Goal: Task Accomplishment & Management: Manage account settings

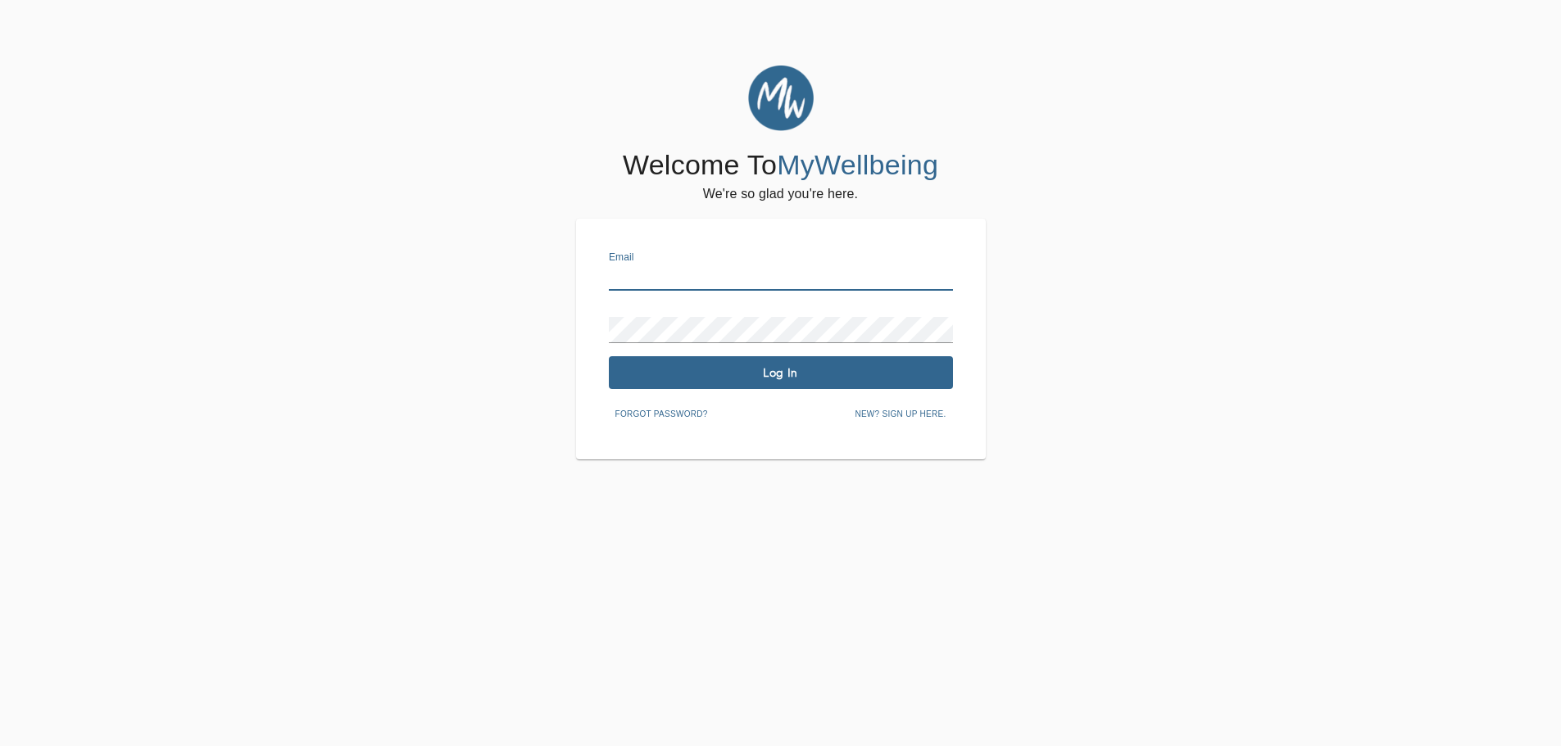
click at [682, 279] on input "text" at bounding box center [781, 278] width 344 height 26
click at [664, 278] on input "[PERSON_NAME][EMAIL_ADDRESS][DOMAIN_NAME]" at bounding box center [781, 278] width 344 height 26
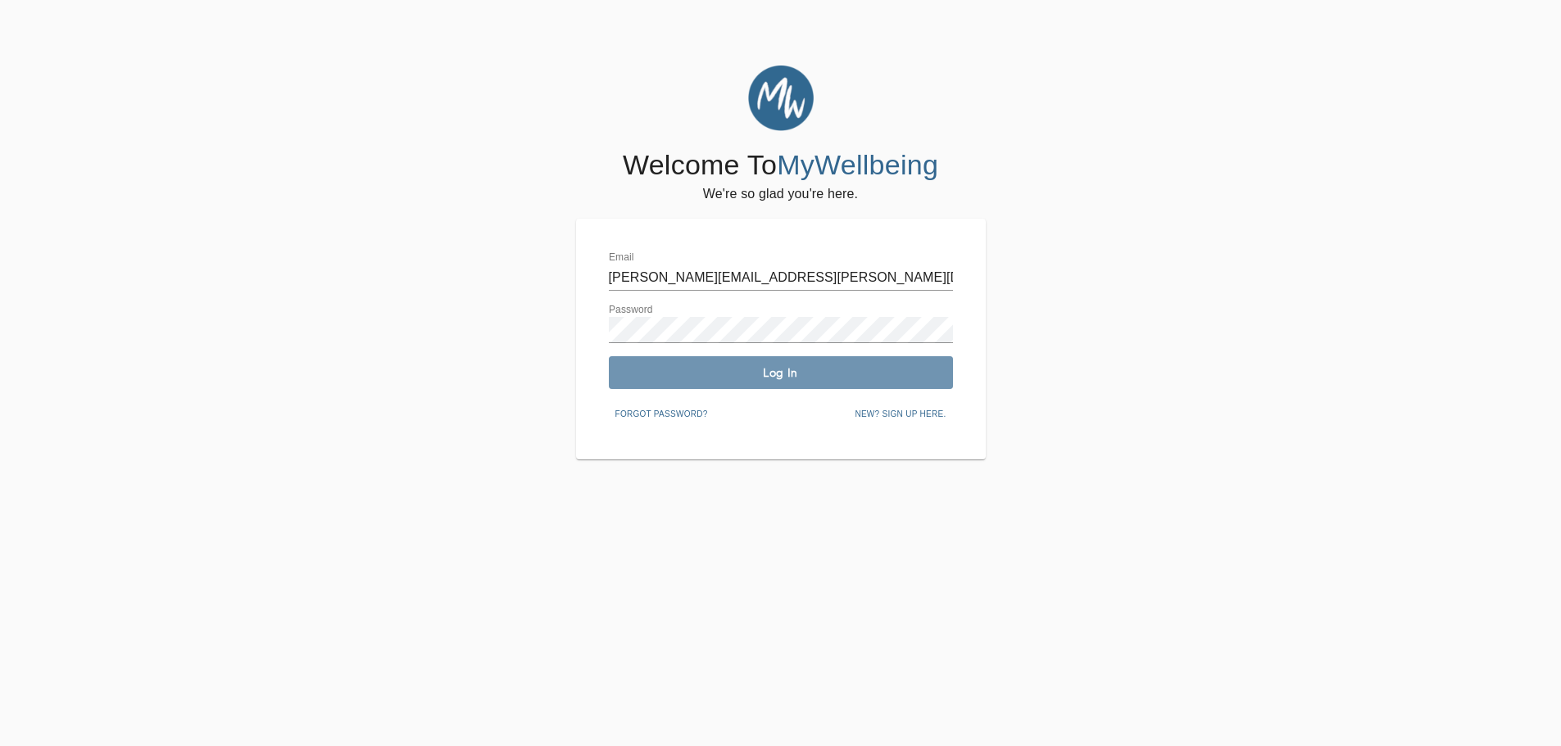
click at [804, 371] on span "Log In" at bounding box center [780, 373] width 331 height 16
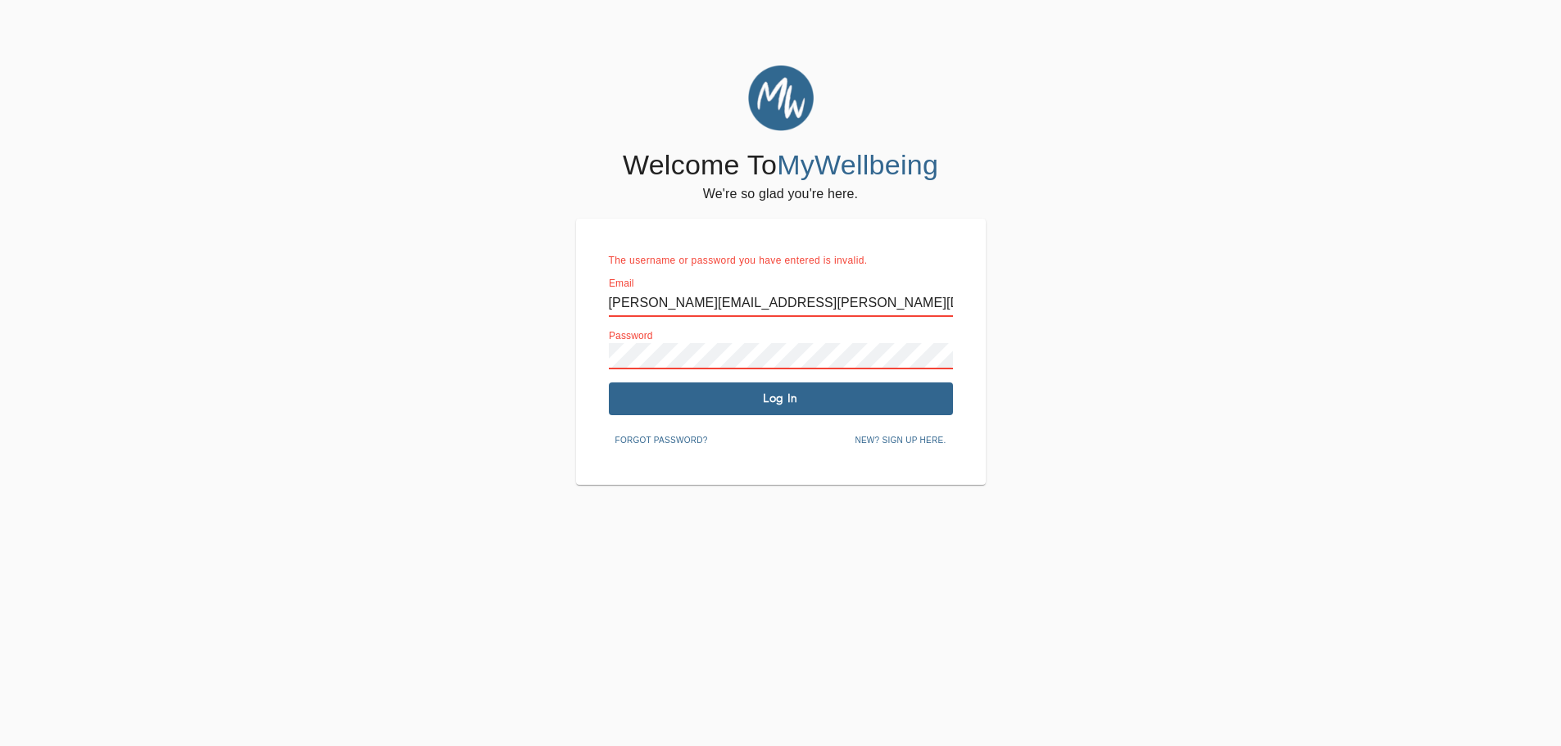
click at [650, 303] on input "[PERSON_NAME][EMAIL_ADDRESS][PERSON_NAME][DOMAIN_NAME]" at bounding box center [781, 304] width 344 height 26
drag, startPoint x: 615, startPoint y: 306, endPoint x: 607, endPoint y: 305, distance: 8.2
click at [607, 305] on div "The username or password you have entered is invalid. Email [PERSON_NAME][EMAIL…" at bounding box center [781, 352] width 410 height 266
type input "[PERSON_NAME][EMAIL_ADDRESS][PERSON_NAME][DOMAIN_NAME]"
click at [577, 350] on div "The username or password you have entered is invalid. Email [PERSON_NAME][EMAIL…" at bounding box center [781, 352] width 410 height 266
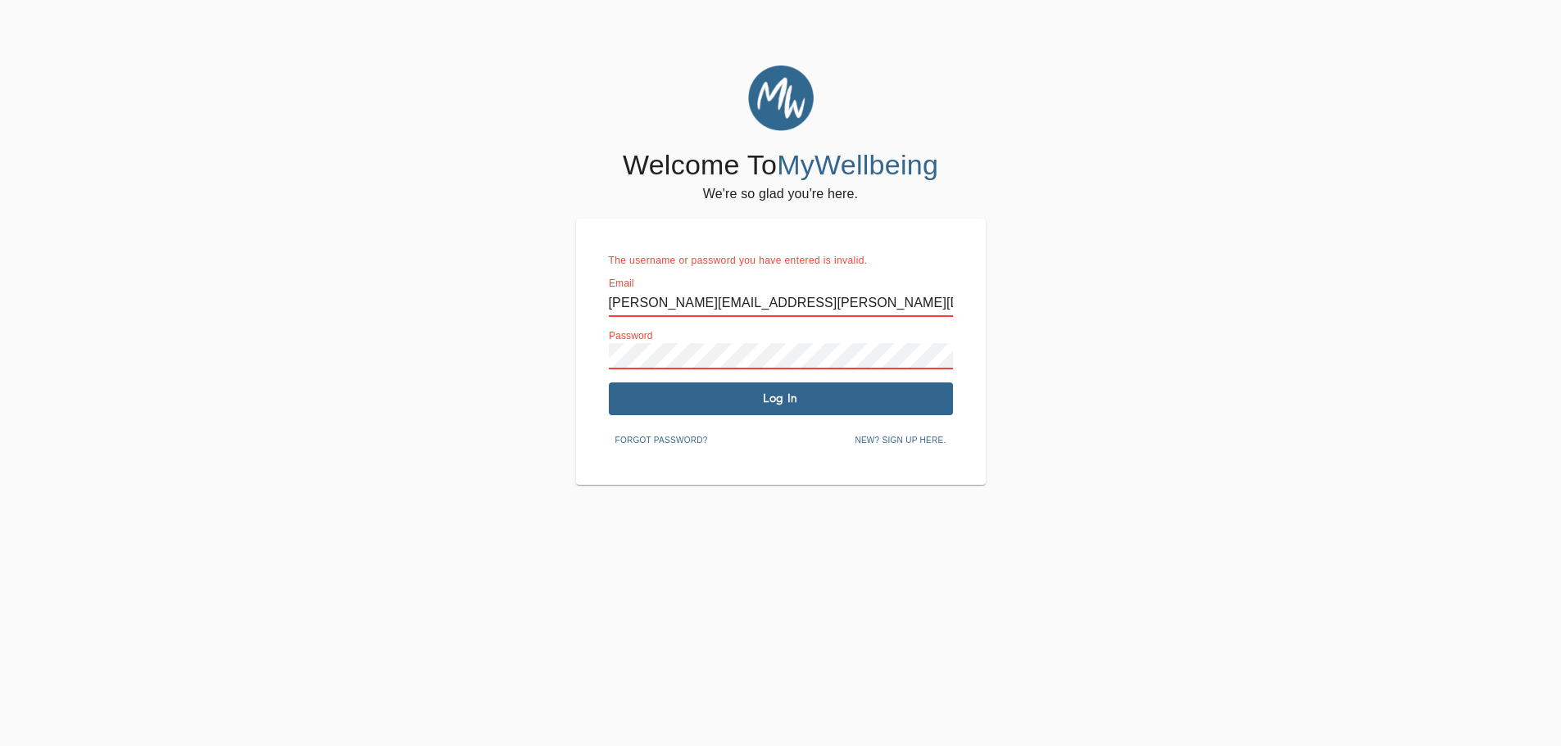
click at [827, 401] on span "Log In" at bounding box center [780, 399] width 331 height 16
click at [682, 439] on span "Forgot password?" at bounding box center [661, 440] width 93 height 15
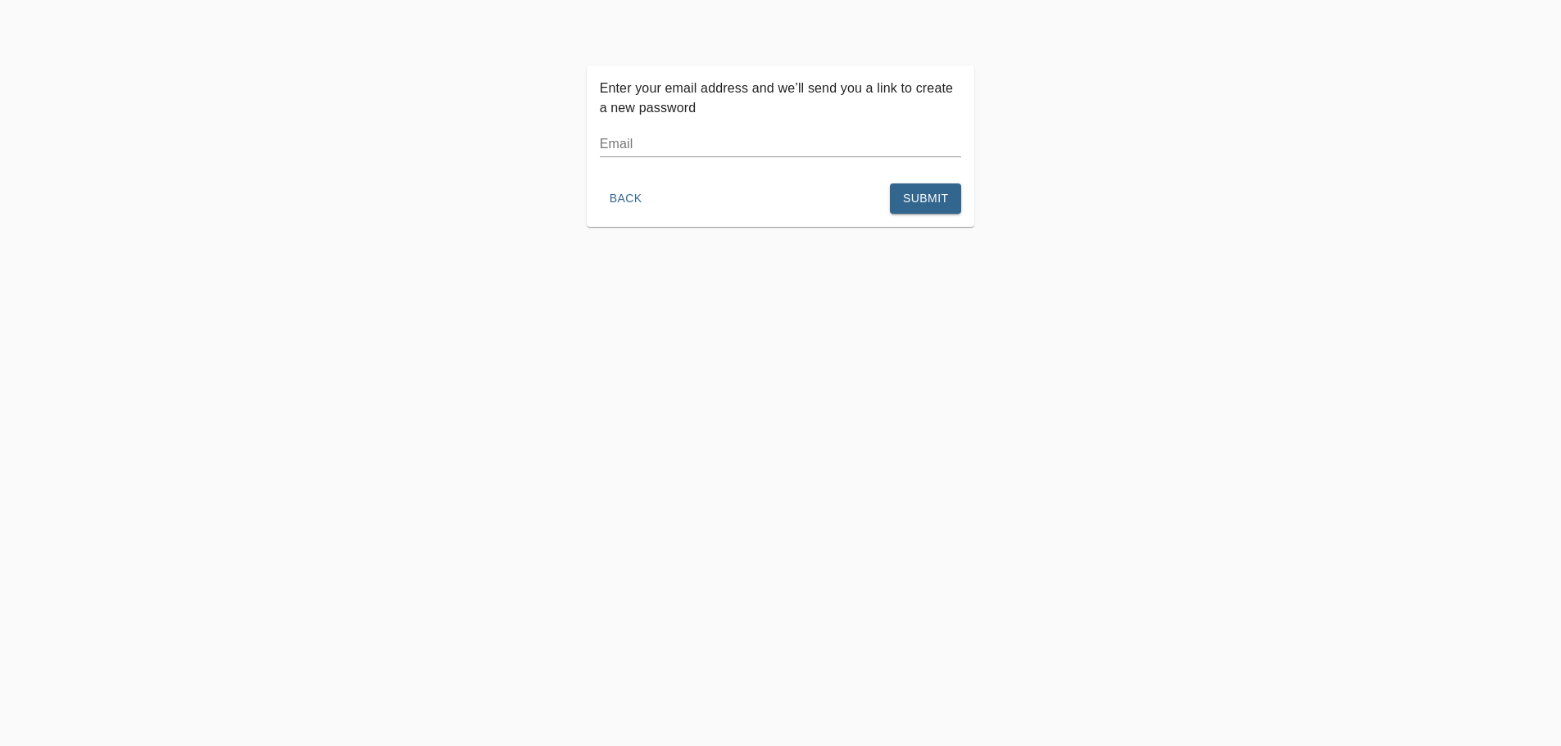
click at [695, 147] on input "text" at bounding box center [781, 144] width 362 height 26
